Goal: Task Accomplishment & Management: Manage account settings

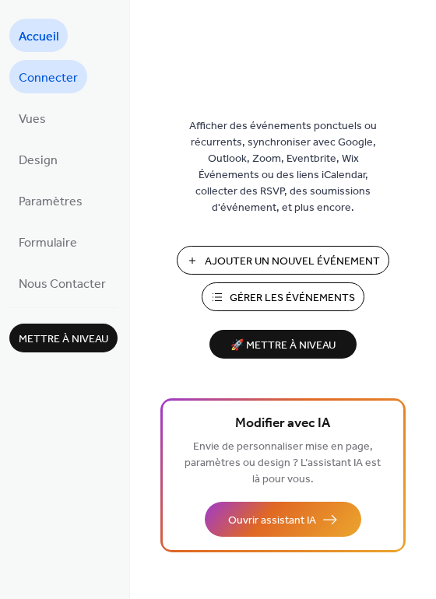
click at [66, 72] on span "Connecter" at bounding box center [48, 78] width 59 height 24
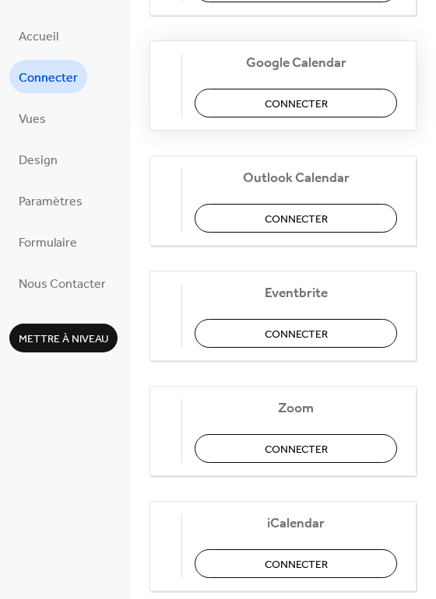
scroll to position [318, 0]
click at [307, 101] on span "Connecter" at bounding box center [296, 105] width 63 height 16
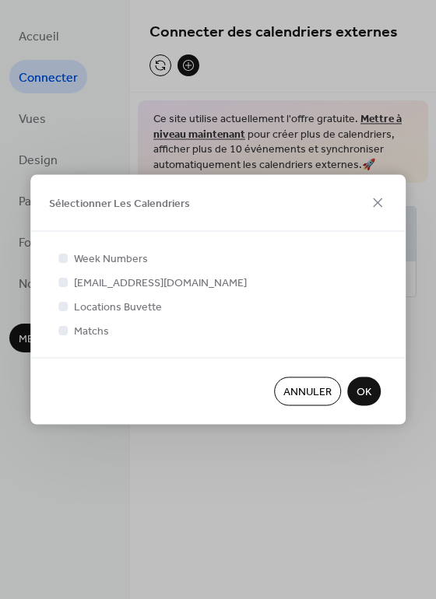
scroll to position [0, 0]
click at [63, 284] on div at bounding box center [62, 281] width 9 height 9
click at [64, 307] on div at bounding box center [62, 305] width 9 height 9
click at [63, 304] on div at bounding box center [62, 305] width 9 height 9
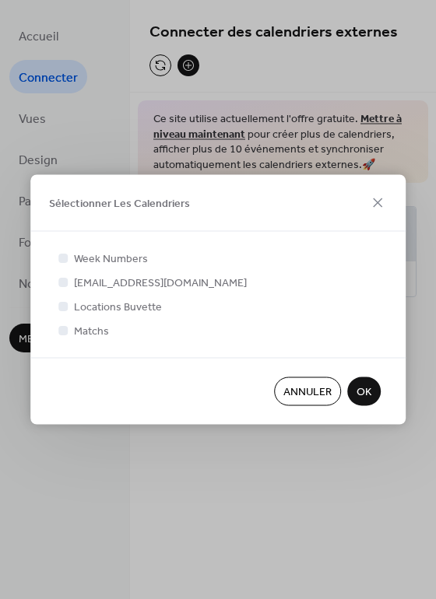
click at [65, 334] on div at bounding box center [62, 329] width 9 height 9
click at [64, 281] on icon at bounding box center [63, 281] width 5 height 4
click at [64, 303] on div at bounding box center [62, 305] width 9 height 9
click at [63, 306] on icon at bounding box center [63, 306] width 5 height 4
click at [65, 283] on div at bounding box center [62, 281] width 9 height 9
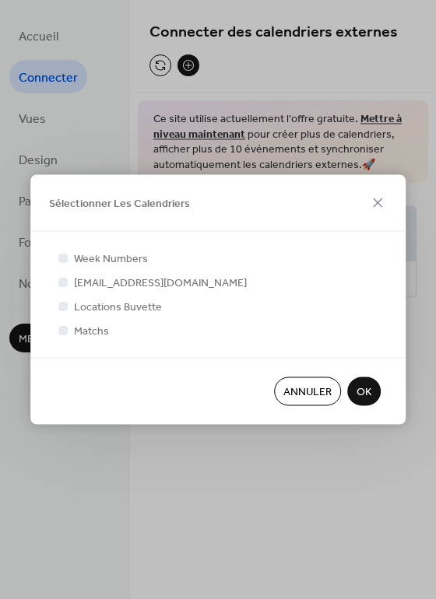
click at [363, 390] on span "OK" at bounding box center [363, 393] width 15 height 16
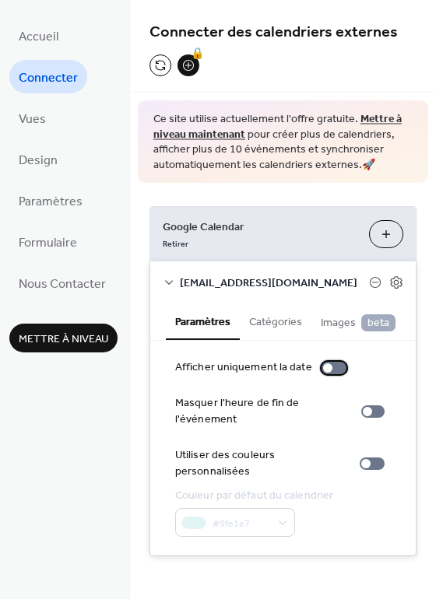
click at [335, 370] on div at bounding box center [333, 368] width 25 height 12
click at [335, 370] on div at bounding box center [339, 367] width 9 height 9
click at [85, 356] on div "Accueil Connecter Vues Design Paramètres Formulaire Nous Contacter Mettre à niv…" at bounding box center [65, 299] width 130 height 599
click at [68, 206] on span "Paramètres" at bounding box center [51, 202] width 64 height 24
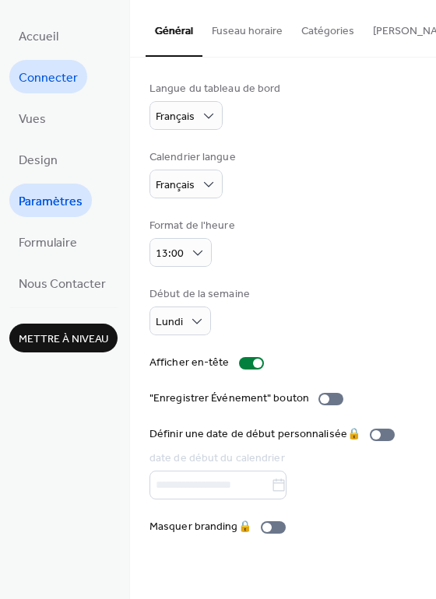
click at [60, 83] on span "Connecter" at bounding box center [48, 78] width 59 height 24
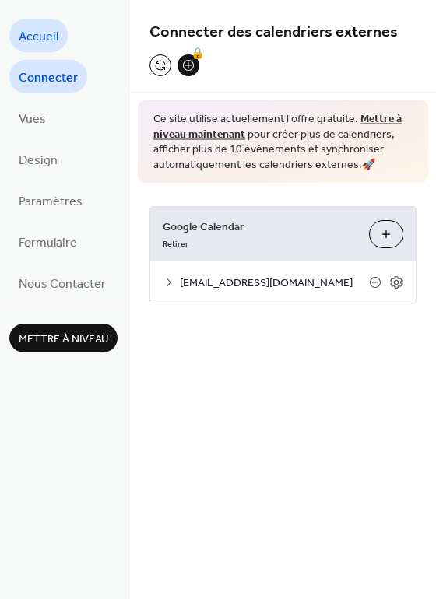
click at [52, 37] on span "Accueil" at bounding box center [39, 37] width 40 height 24
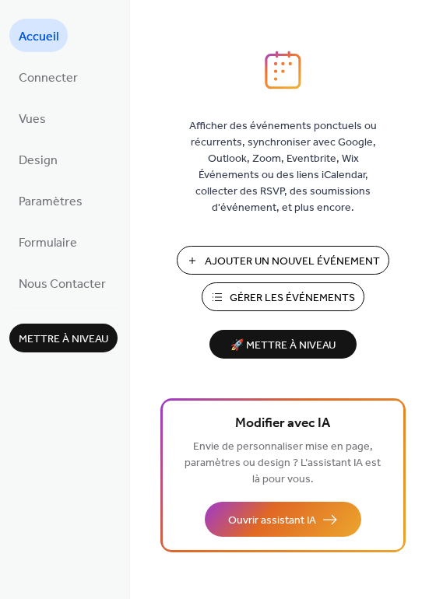
click at [305, 294] on span "Gérer les Événements" at bounding box center [292, 298] width 125 height 16
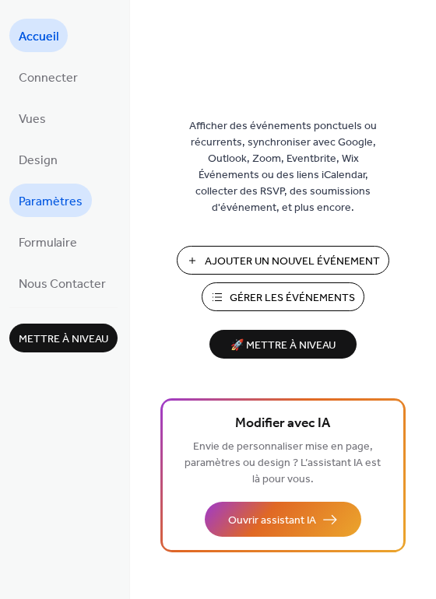
click at [73, 202] on span "Paramètres" at bounding box center [51, 202] width 64 height 24
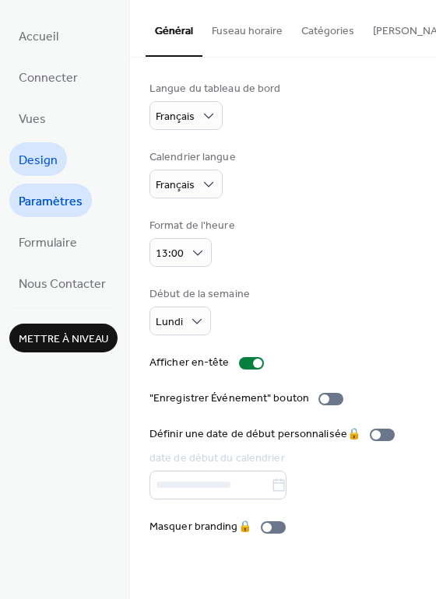
click at [40, 150] on span "Design" at bounding box center [38, 161] width 39 height 24
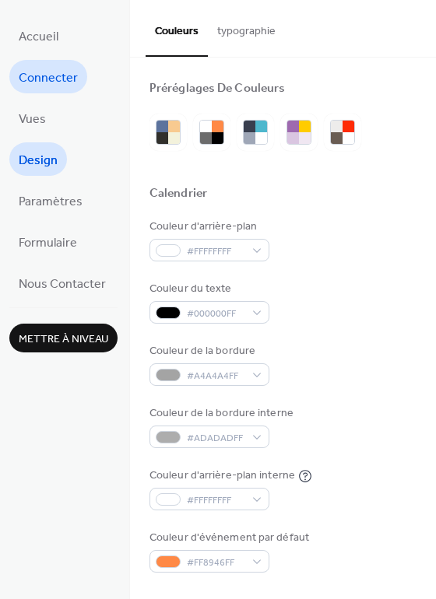
click at [57, 88] on span "Connecter" at bounding box center [48, 78] width 59 height 24
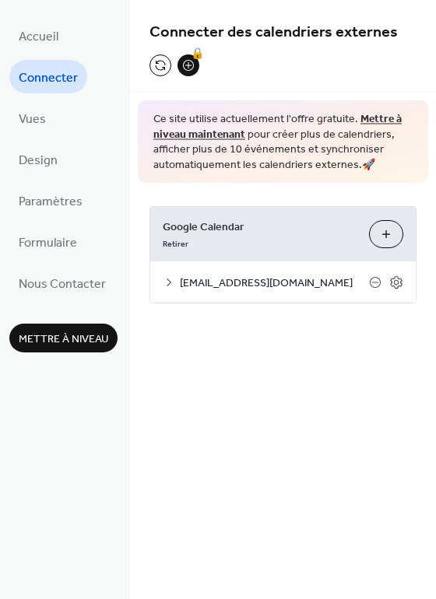
click at [209, 282] on span "info@fcmassonnens.ch" at bounding box center [274, 284] width 189 height 16
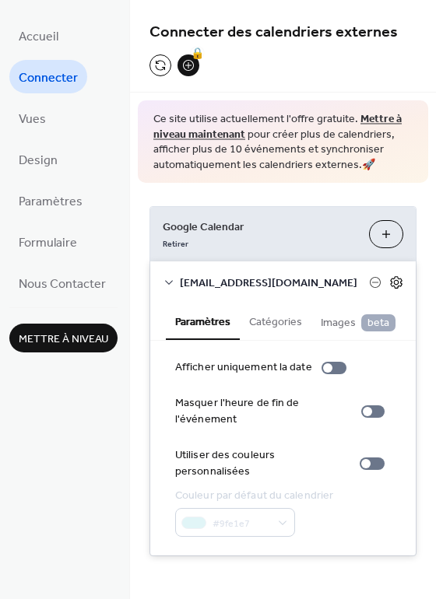
click at [398, 280] on icon at bounding box center [396, 282] width 5 height 5
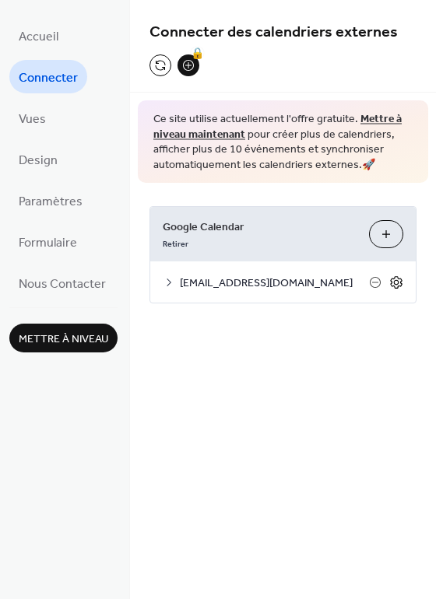
click at [398, 280] on icon at bounding box center [396, 282] width 5 height 5
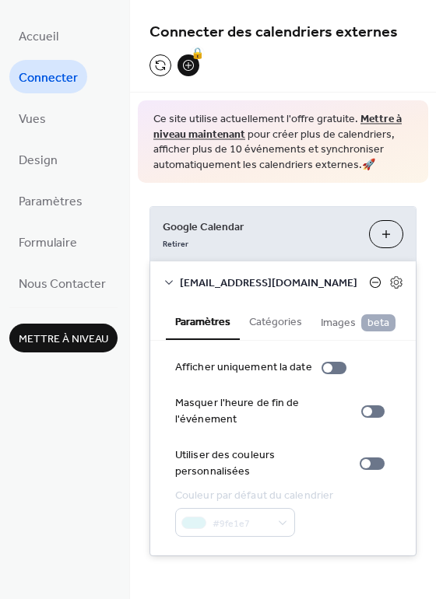
click at [379, 280] on icon at bounding box center [375, 282] width 12 height 12
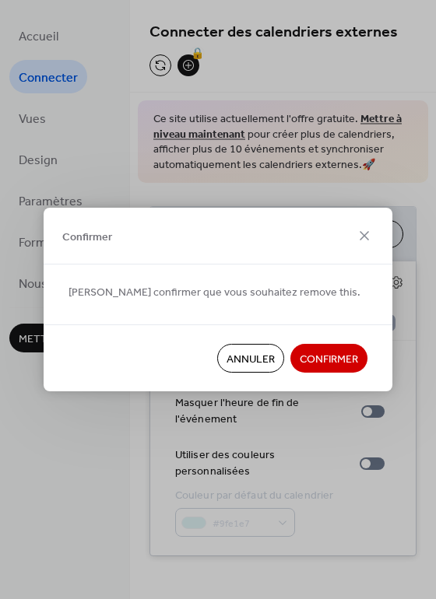
click at [353, 354] on span "Confirmer" at bounding box center [329, 360] width 58 height 16
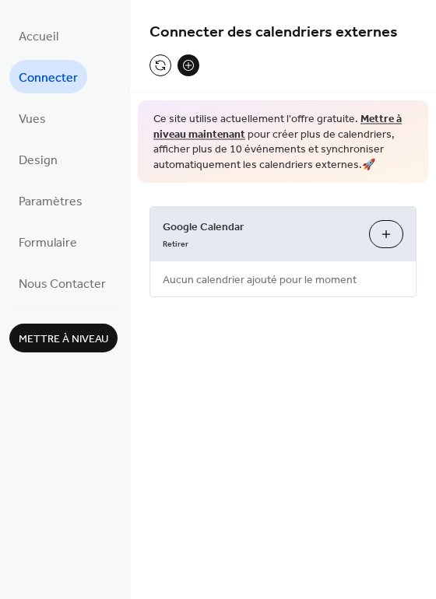
click at [387, 231] on button "Sélectionner Les Calendriers" at bounding box center [386, 234] width 34 height 28
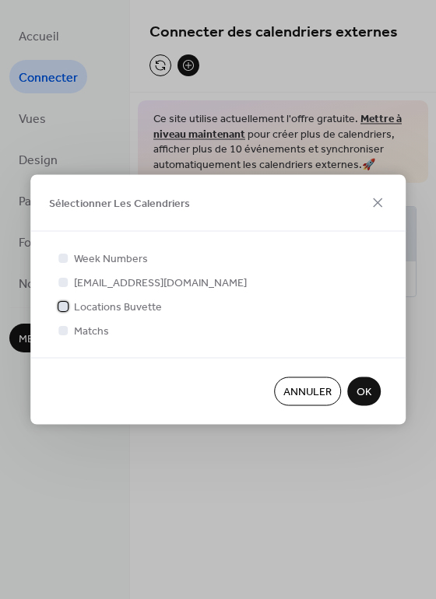
click at [65, 306] on div at bounding box center [62, 305] width 9 height 9
click at [368, 395] on span "OK" at bounding box center [363, 393] width 15 height 16
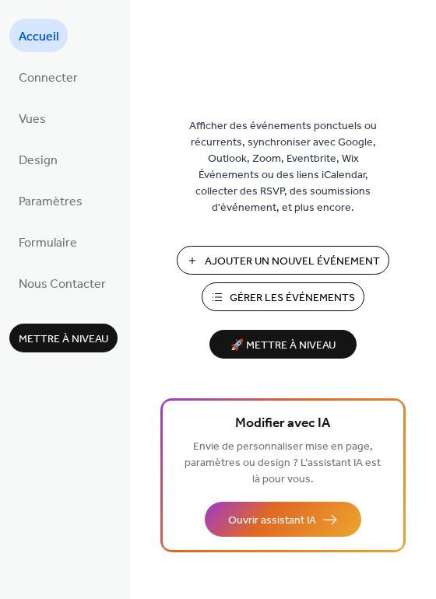
drag, startPoint x: 75, startPoint y: 181, endPoint x: 75, endPoint y: 325, distance: 144.0
click at [75, 332] on span "Mettre à niveau" at bounding box center [64, 340] width 90 height 16
click at [312, 293] on span "Gérer les Événements" at bounding box center [292, 298] width 125 height 16
click at [63, 190] on span "Paramètres" at bounding box center [51, 202] width 64 height 24
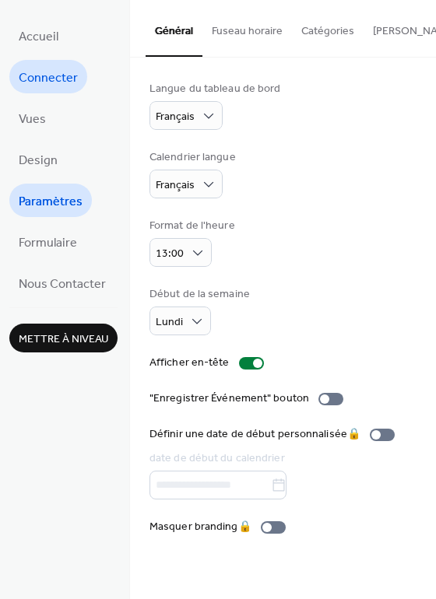
click at [47, 86] on span "Connecter" at bounding box center [48, 78] width 59 height 24
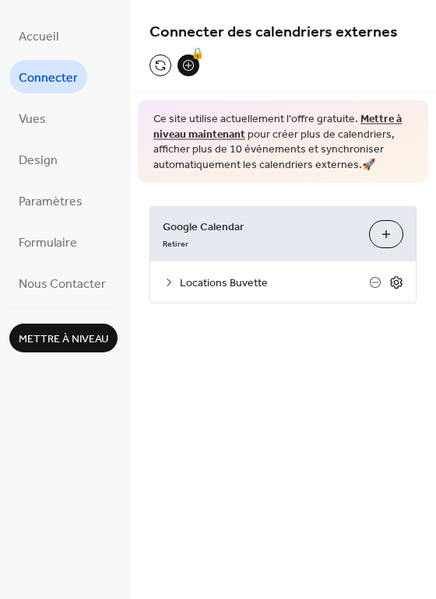
click at [391, 279] on icon at bounding box center [396, 283] width 14 height 14
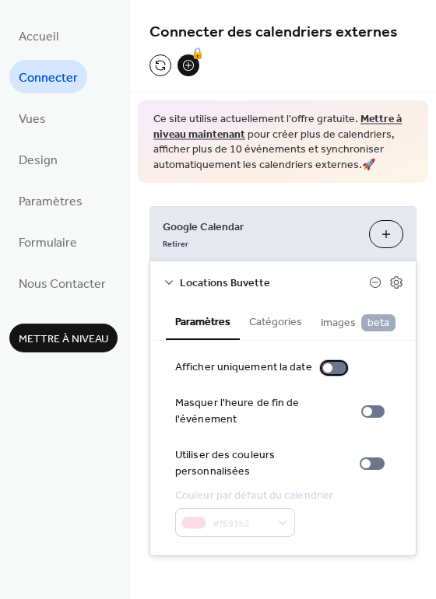
click at [328, 370] on div at bounding box center [333, 368] width 25 height 12
click at [322, 370] on div at bounding box center [333, 368] width 25 height 12
click at [284, 330] on button "Catégories" at bounding box center [276, 321] width 72 height 36
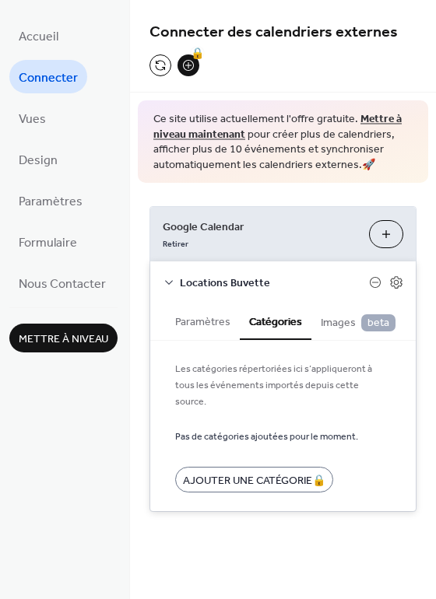
click at [203, 332] on button "Paramètres" at bounding box center [203, 321] width 74 height 36
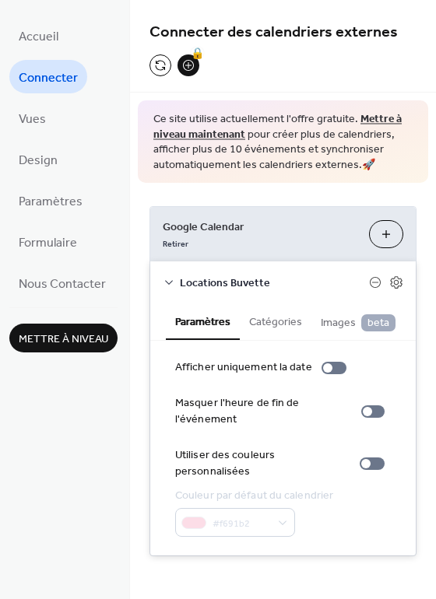
click at [272, 324] on button "Catégories" at bounding box center [276, 321] width 72 height 36
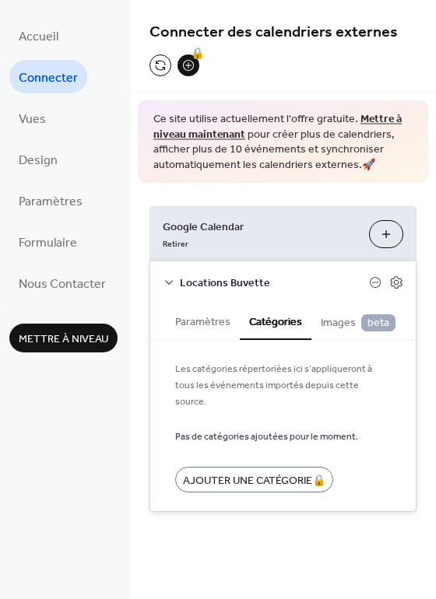
click at [206, 313] on button "Paramètres" at bounding box center [203, 321] width 74 height 36
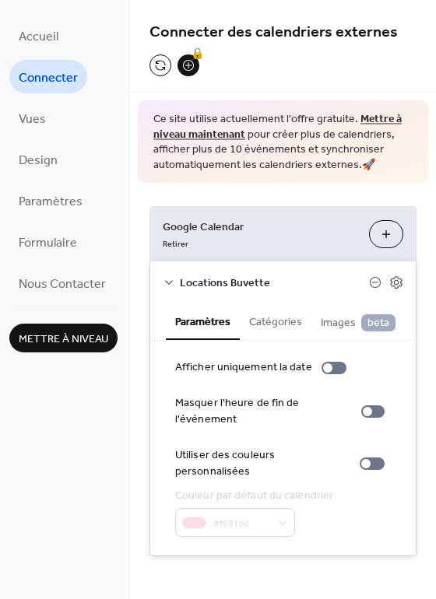
click at [314, 325] on button "Images beta" at bounding box center [357, 321] width 93 height 37
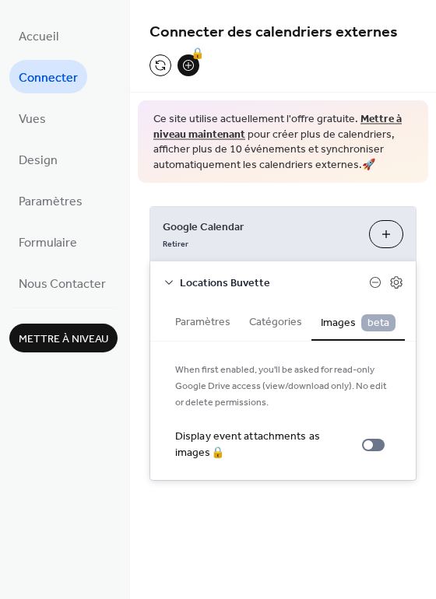
click at [194, 319] on button "Paramètres" at bounding box center [203, 321] width 74 height 36
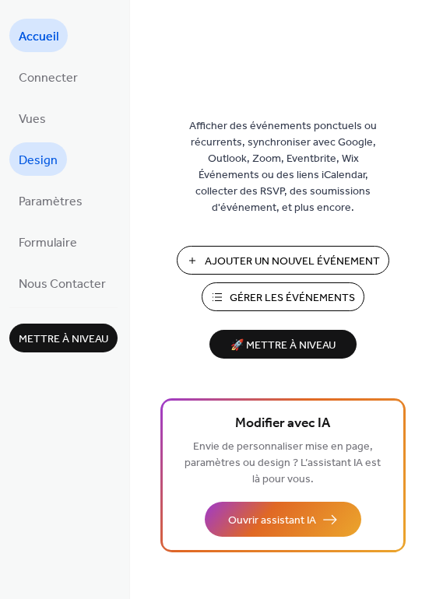
click at [51, 149] on span "Design" at bounding box center [38, 161] width 39 height 24
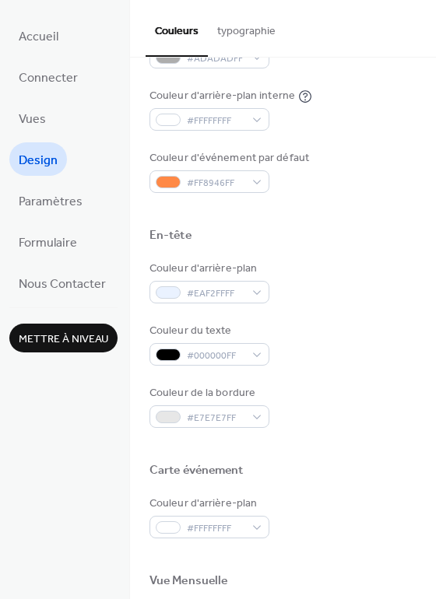
scroll to position [381, 0]
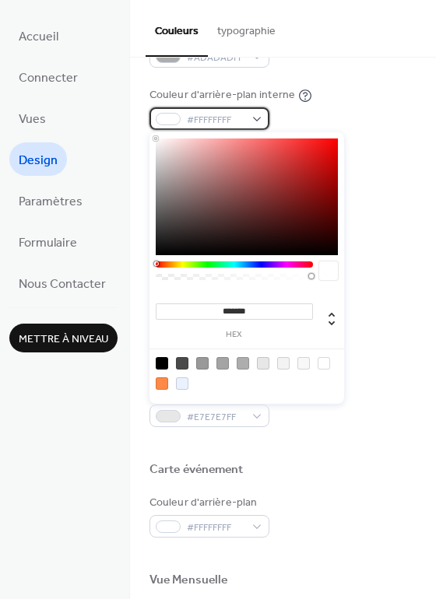
click at [257, 120] on div "#FFFFFFFF" at bounding box center [209, 118] width 120 height 23
click at [205, 264] on div at bounding box center [234, 265] width 157 height 6
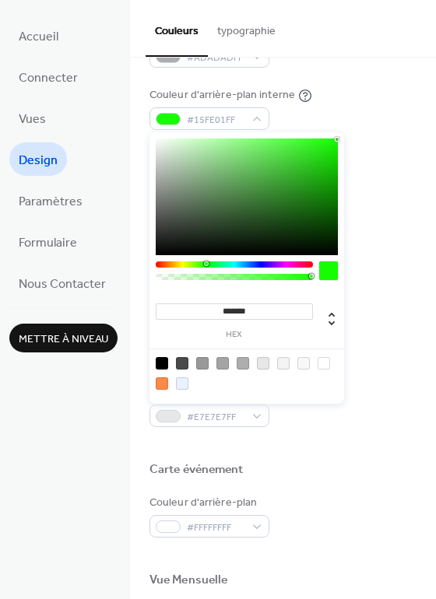
drag, startPoint x: 268, startPoint y: 174, endPoint x: 342, endPoint y: 135, distance: 83.9
click at [342, 135] on div "******* hex" at bounding box center [246, 266] width 195 height 275
type input "*******"
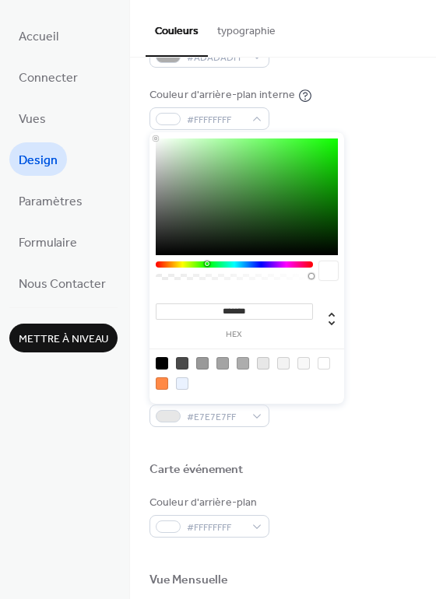
drag, startPoint x: 179, startPoint y: 134, endPoint x: 80, endPoint y: 107, distance: 102.5
click at [80, 107] on body "Accueil Connecter Vues Design Paramètres Formulaire Nous Contacter Mettre à niv…" at bounding box center [218, 299] width 436 height 599
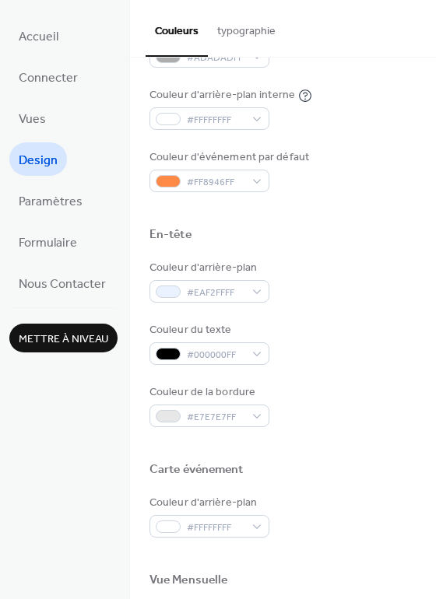
click at [356, 122] on div "Couleur d'arrière-plan interne #FFFFFFFF" at bounding box center [282, 108] width 267 height 43
click at [245, 44] on button "typographie" at bounding box center [246, 27] width 77 height 55
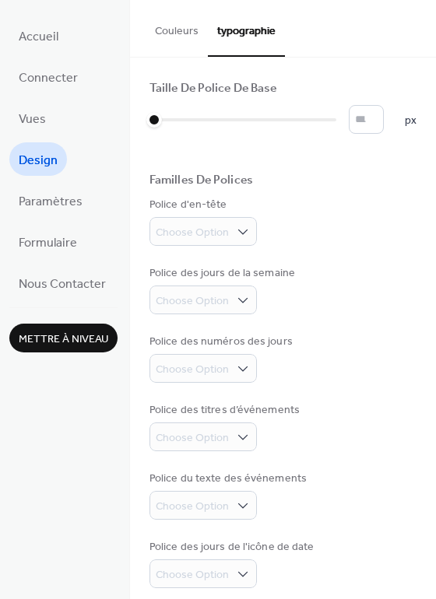
scroll to position [80, 0]
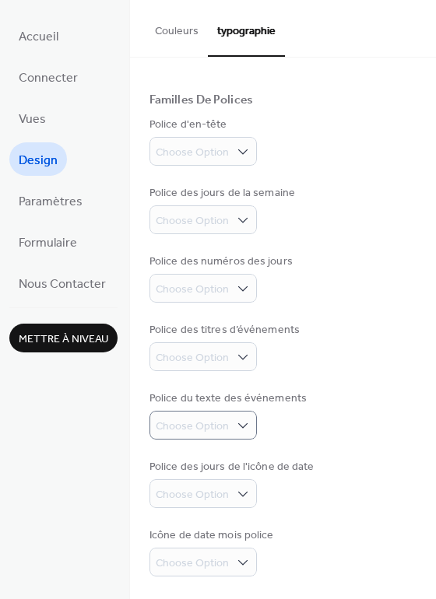
click at [332, 431] on div "Police du texte des événements Choose Option" at bounding box center [282, 415] width 267 height 49
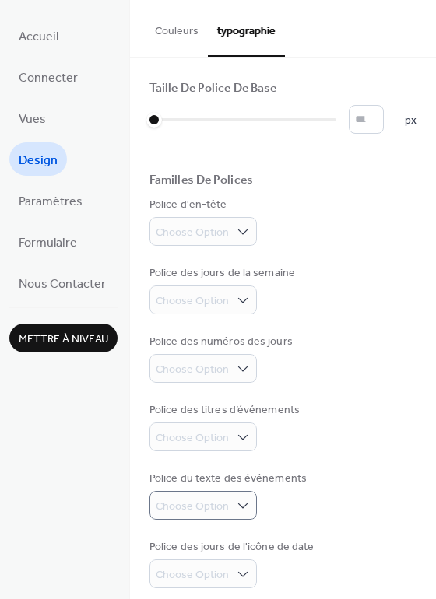
click at [198, 29] on button "Couleurs" at bounding box center [177, 27] width 62 height 55
